Goal: Task Accomplishment & Management: Complete application form

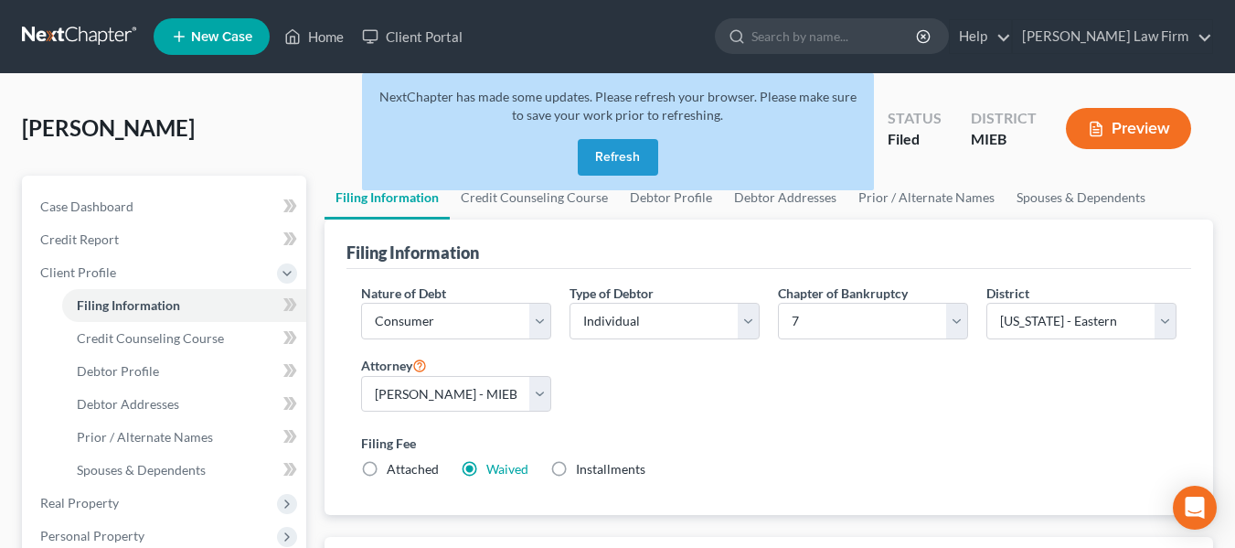
select select "1"
select select "0"
select select "40"
select select "0"
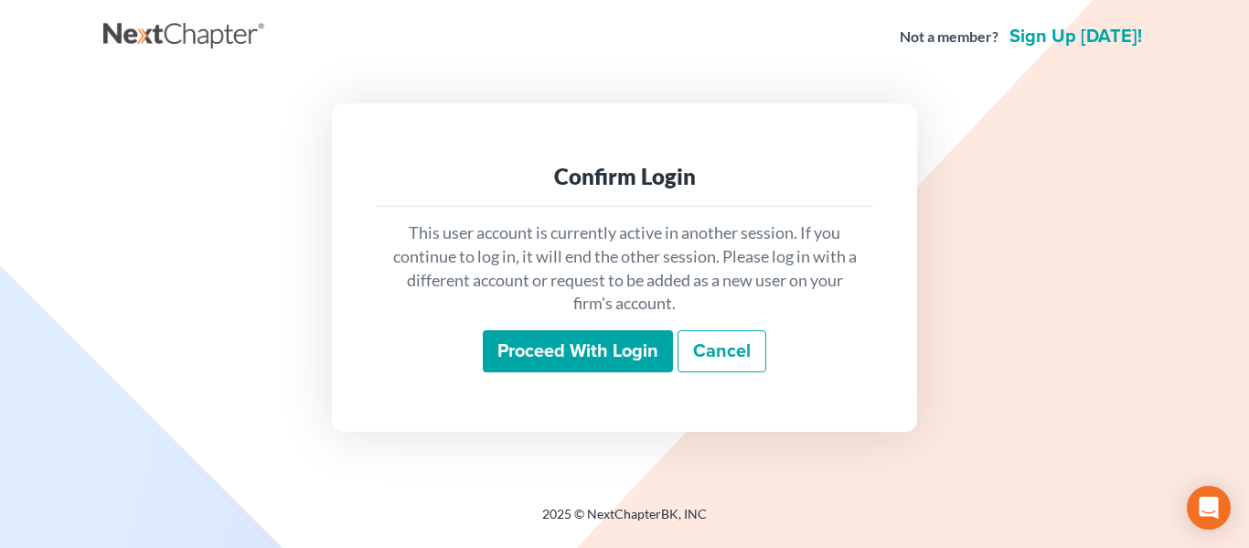
click at [615, 344] on input "Proceed with login" at bounding box center [578, 351] width 190 height 42
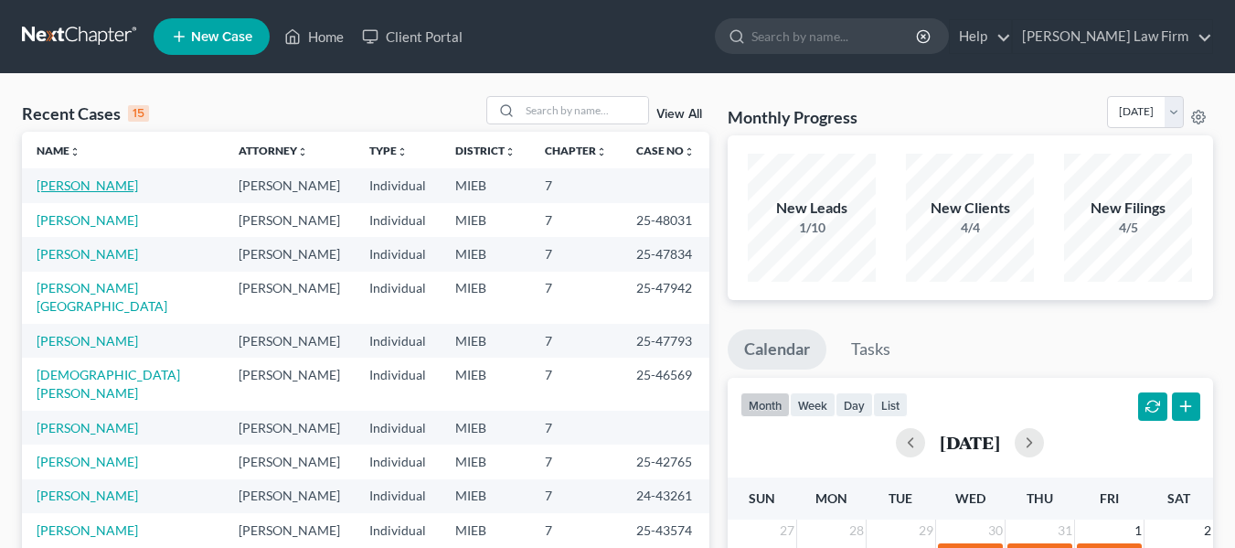
click at [90, 182] on link "Belleman, Kathleen" at bounding box center [87, 185] width 101 height 16
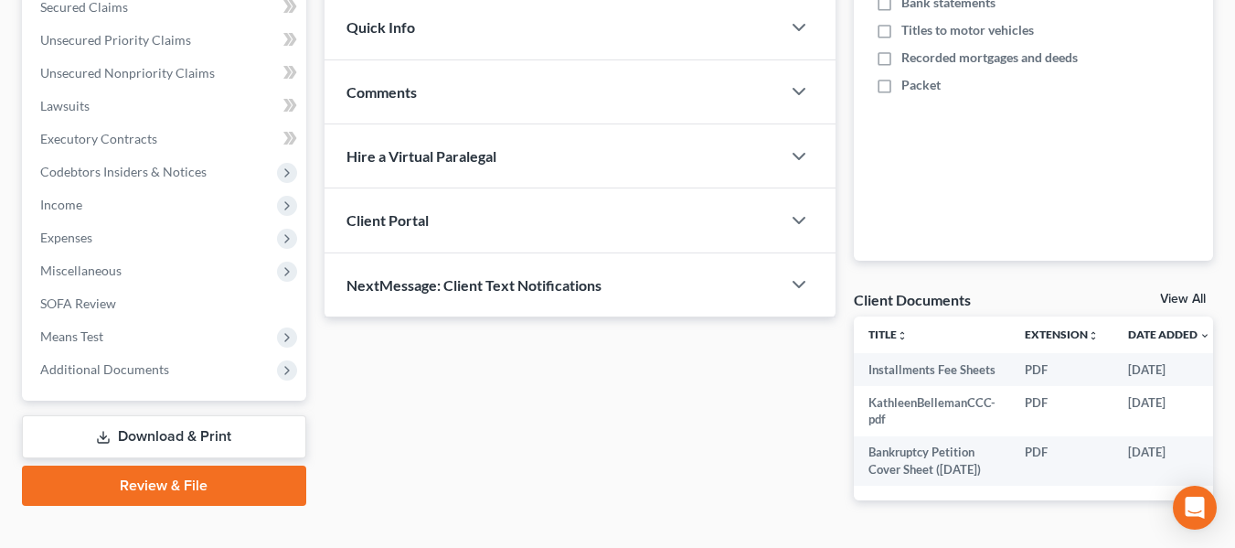
scroll to position [433, 0]
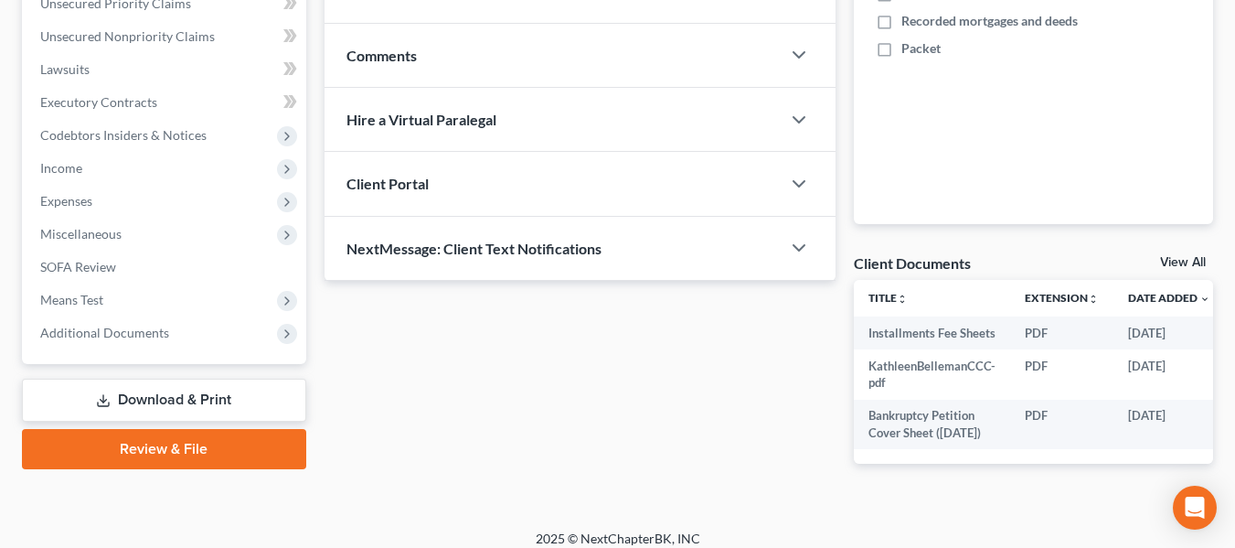
click at [158, 451] on link "Review & File" at bounding box center [164, 449] width 284 height 40
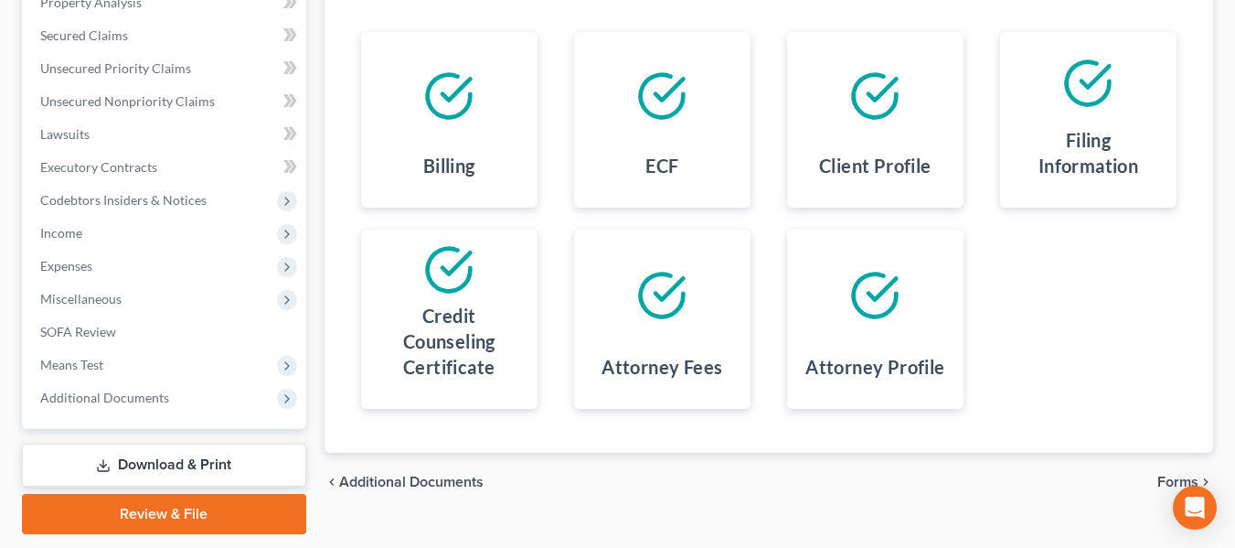
scroll to position [369, 0]
click at [1167, 485] on span "Forms" at bounding box center [1177, 481] width 41 height 15
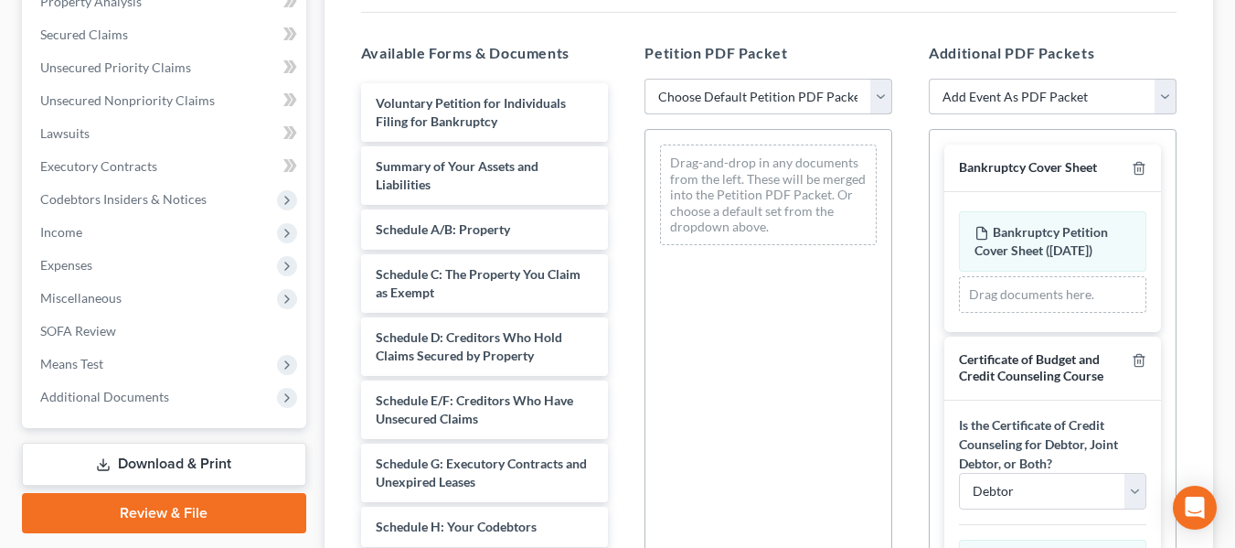
click at [878, 100] on select "Choose Default Petition PDF Packet Emergency Filing (Voluntary Petition and Cre…" at bounding box center [768, 97] width 248 height 37
select select "1"
click at [644, 79] on select "Choose Default Petition PDF Packet Emergency Filing (Voluntary Petition and Cre…" at bounding box center [768, 97] width 248 height 37
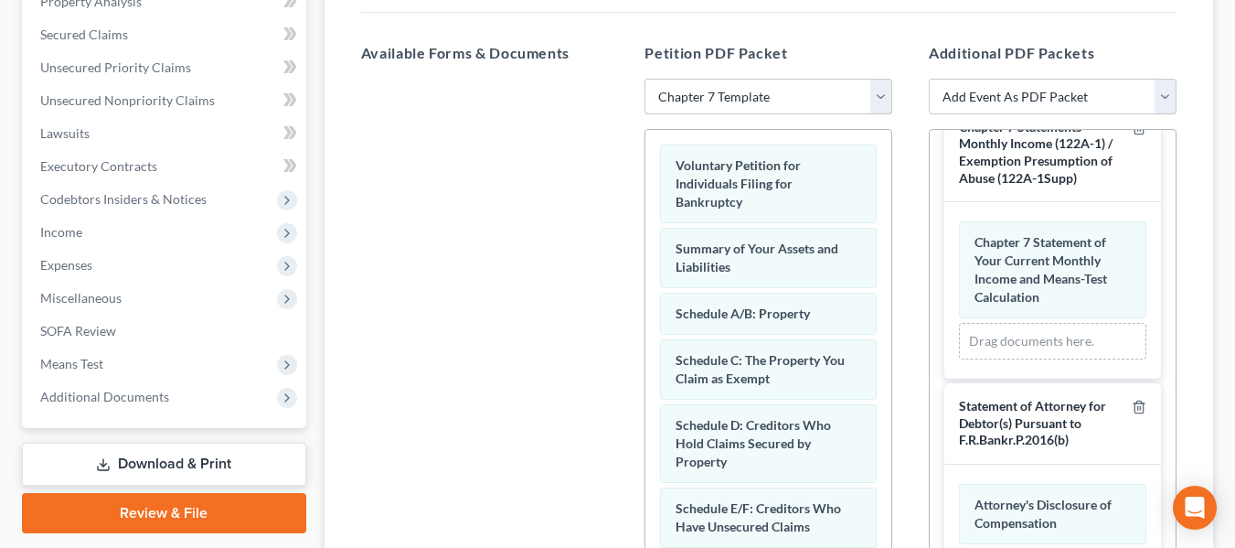
scroll to position [476, 0]
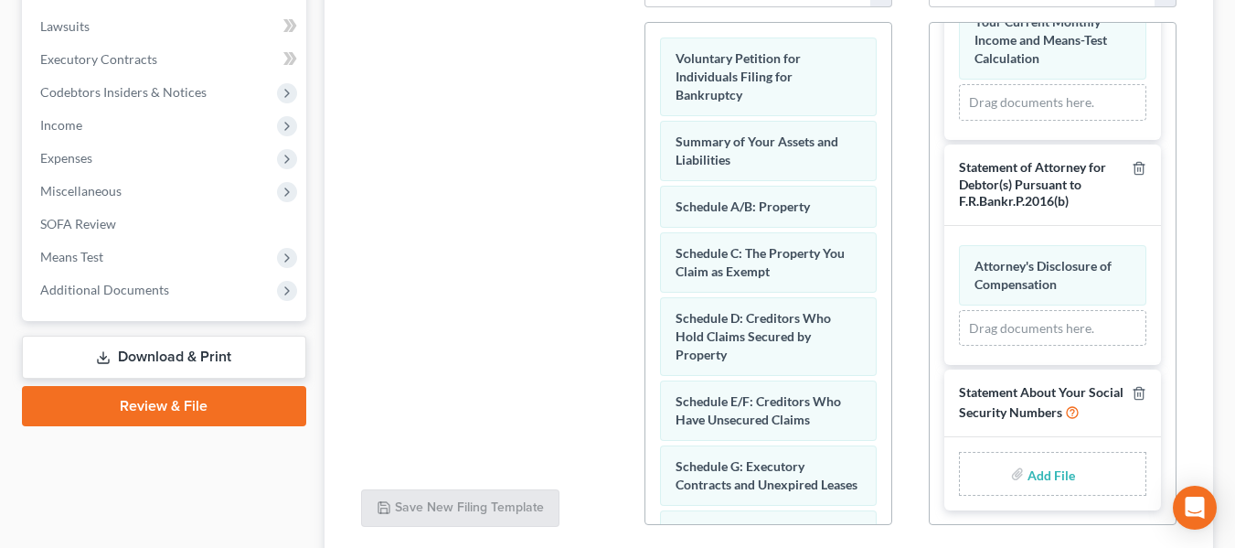
click at [1032, 465] on input "file" at bounding box center [1049, 473] width 44 height 33
type input "C:\fakepath\KathleenBellemanSSN.pdf"
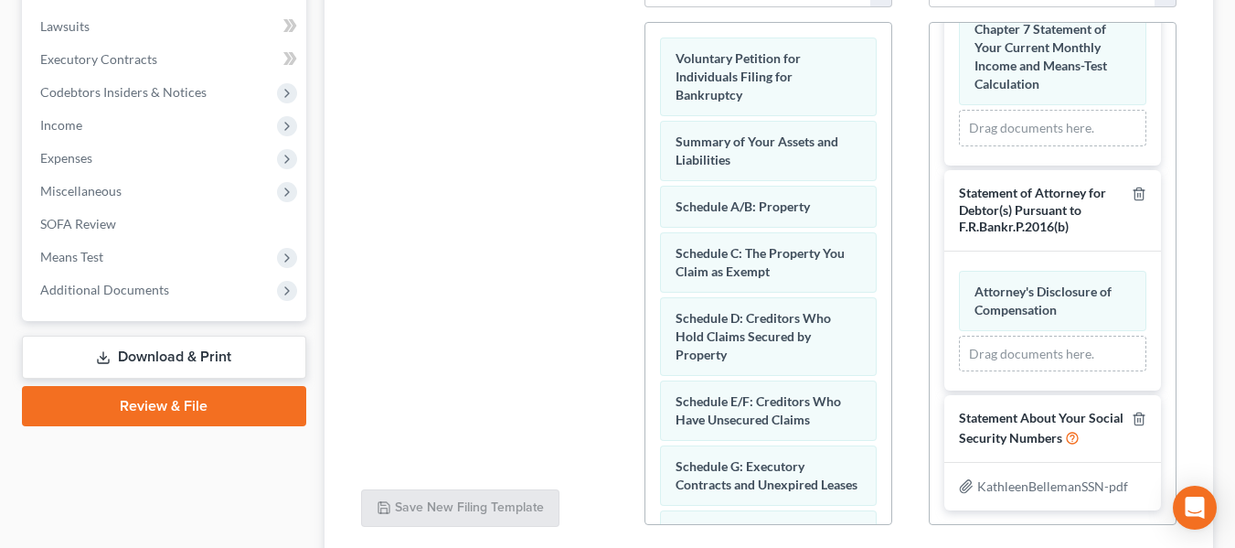
scroll to position [618, 0]
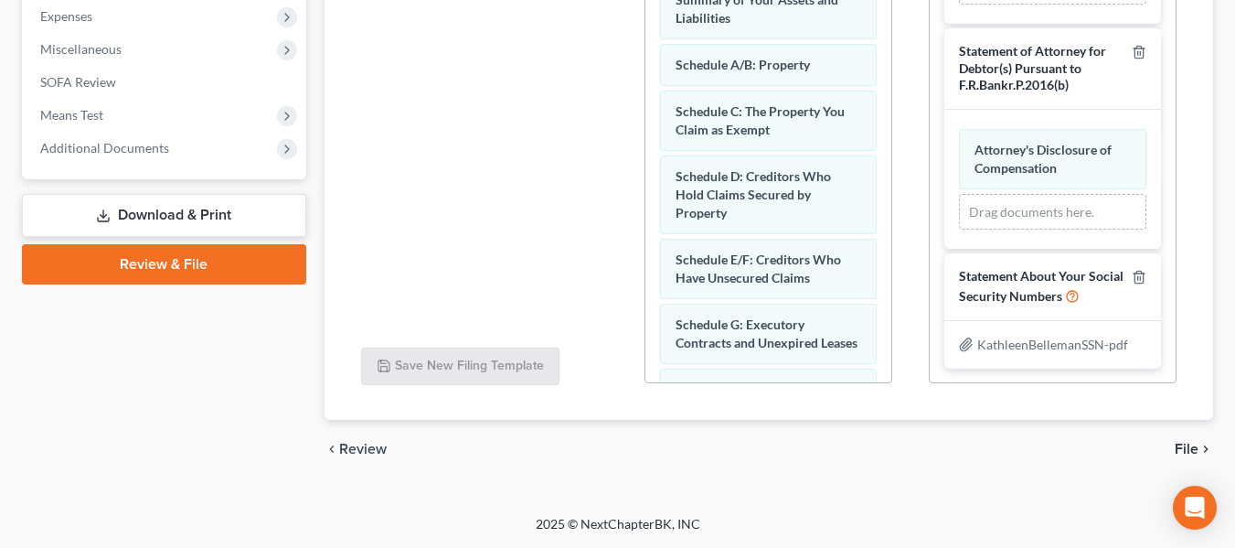
click at [1188, 444] on span "File" at bounding box center [1187, 449] width 24 height 15
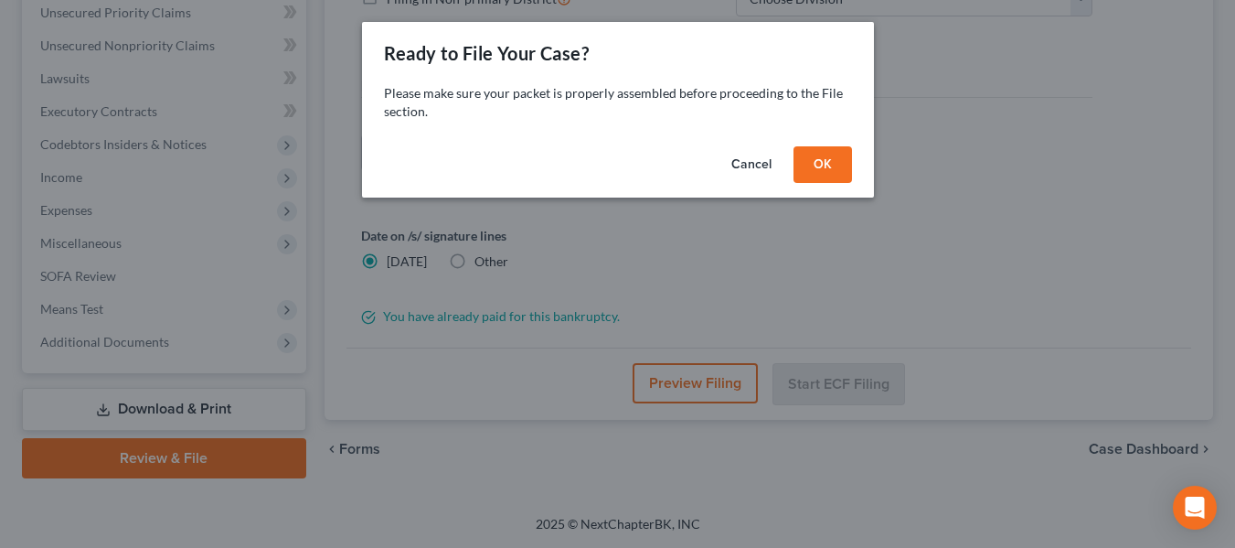
scroll to position [424, 0]
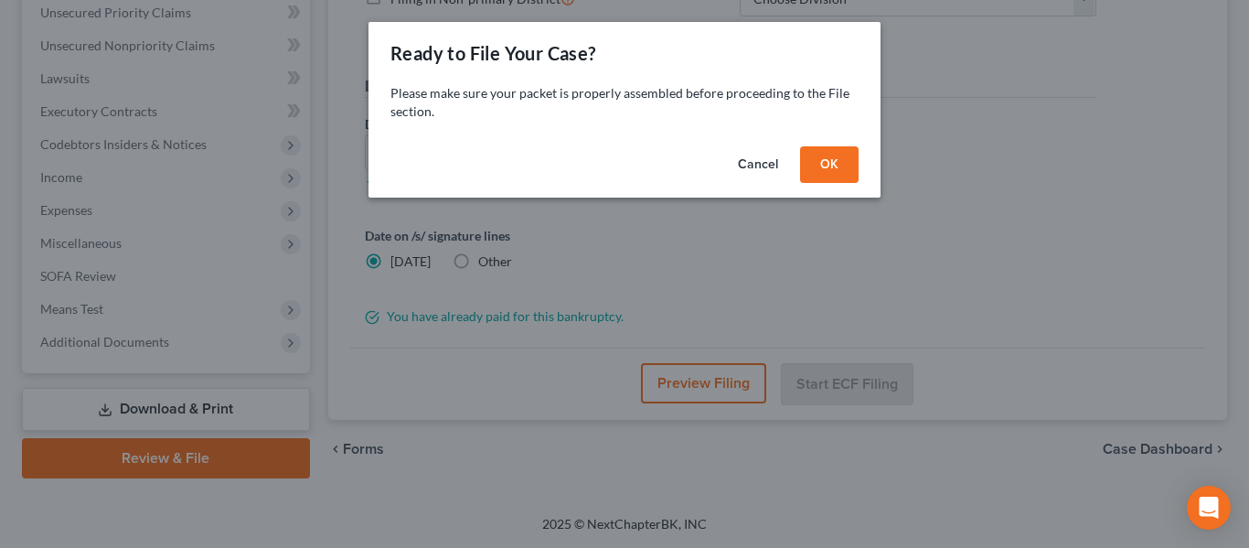
click at [835, 172] on button "OK" at bounding box center [829, 164] width 59 height 37
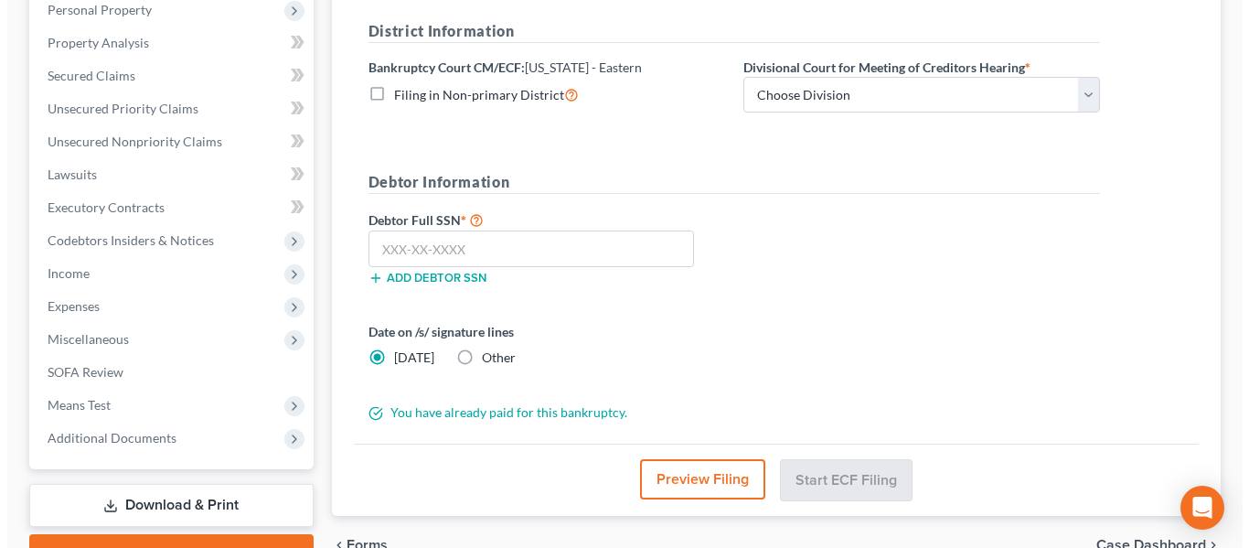
scroll to position [324, 0]
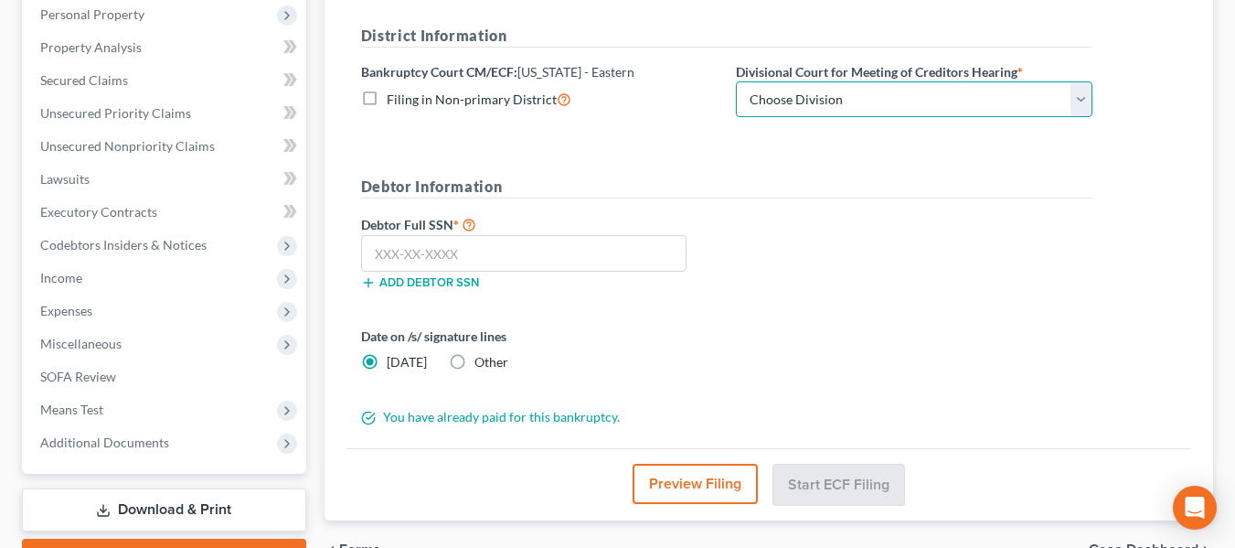
click at [836, 97] on select "Choose Division Bay City Detroit Flint" at bounding box center [914, 99] width 356 height 37
select select "1"
click at [736, 81] on select "Choose Division Bay City Detroit Flint" at bounding box center [914, 99] width 356 height 37
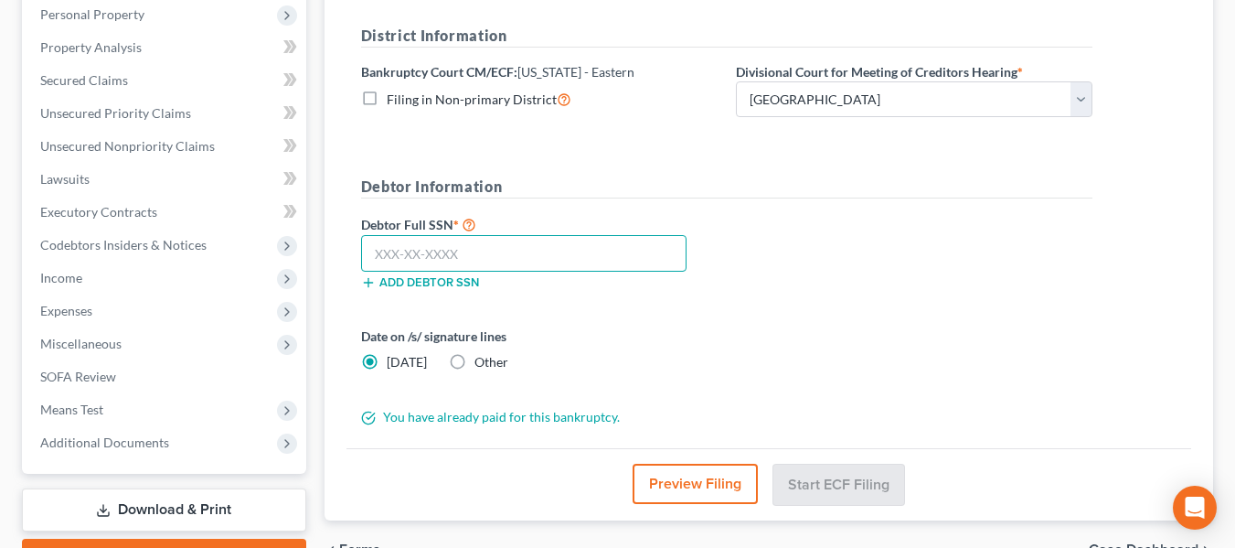
click at [453, 254] on input "text" at bounding box center [523, 253] width 325 height 37
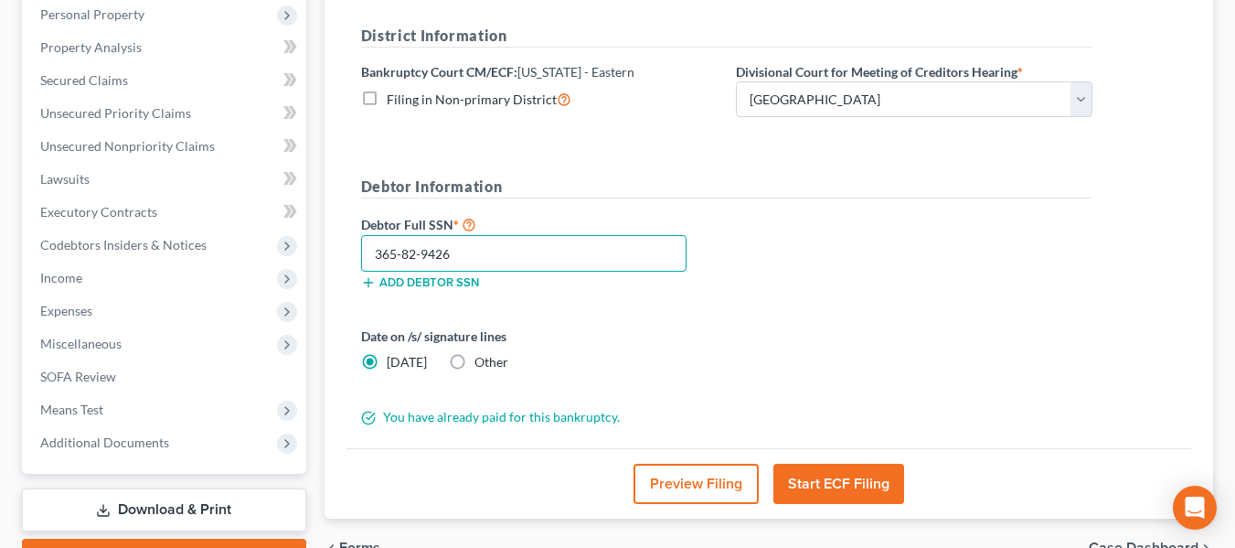
type input "365-82-9426"
click at [846, 487] on button "Start ECF Filing" at bounding box center [838, 483] width 131 height 40
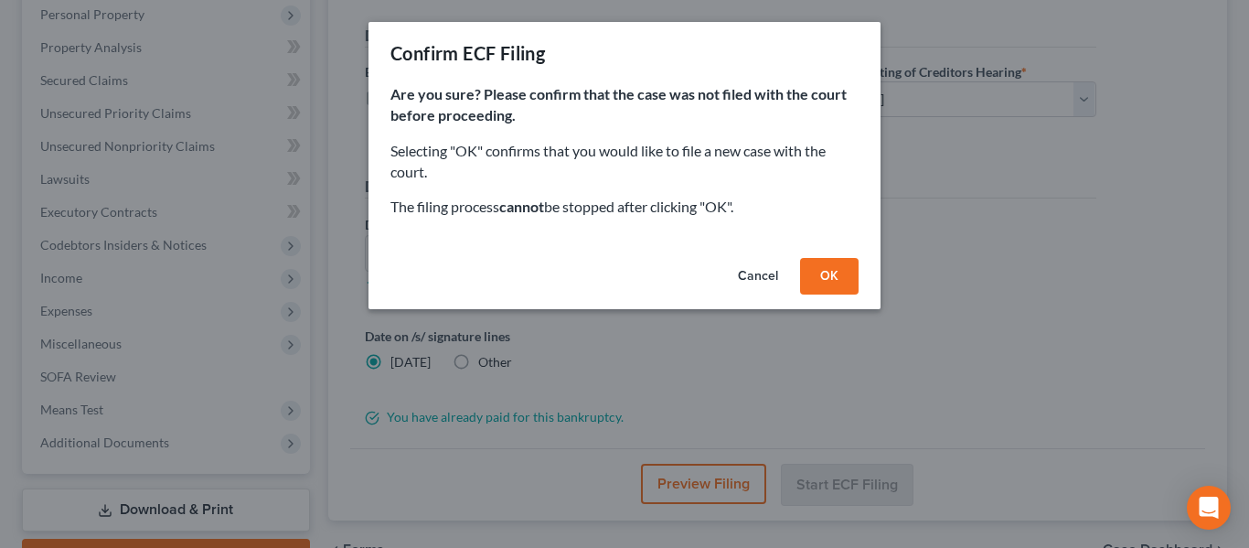
click at [837, 279] on button "OK" at bounding box center [829, 276] width 59 height 37
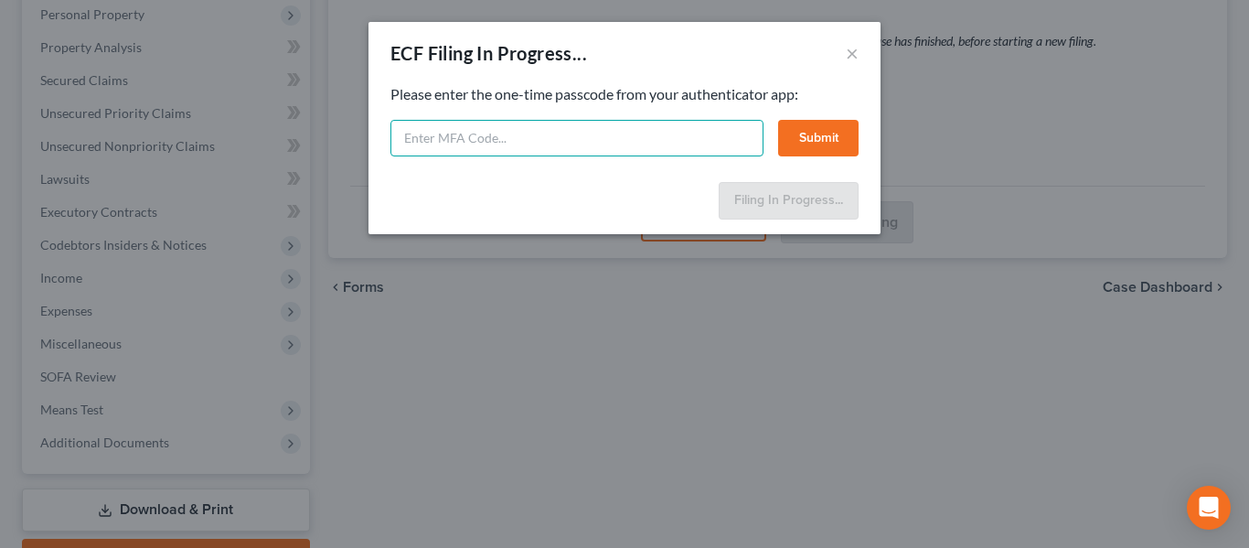
click at [624, 136] on input "text" at bounding box center [576, 138] width 373 height 37
type input "722796"
click at [823, 130] on button "Submit" at bounding box center [818, 138] width 80 height 37
